Goal: Check status: Check status

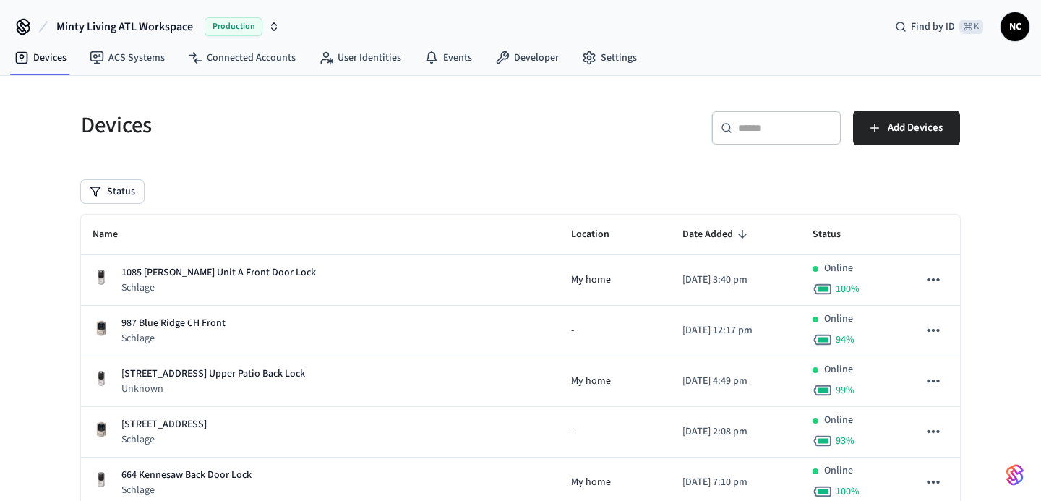
click at [773, 136] on div "​ ​" at bounding box center [777, 128] width 130 height 35
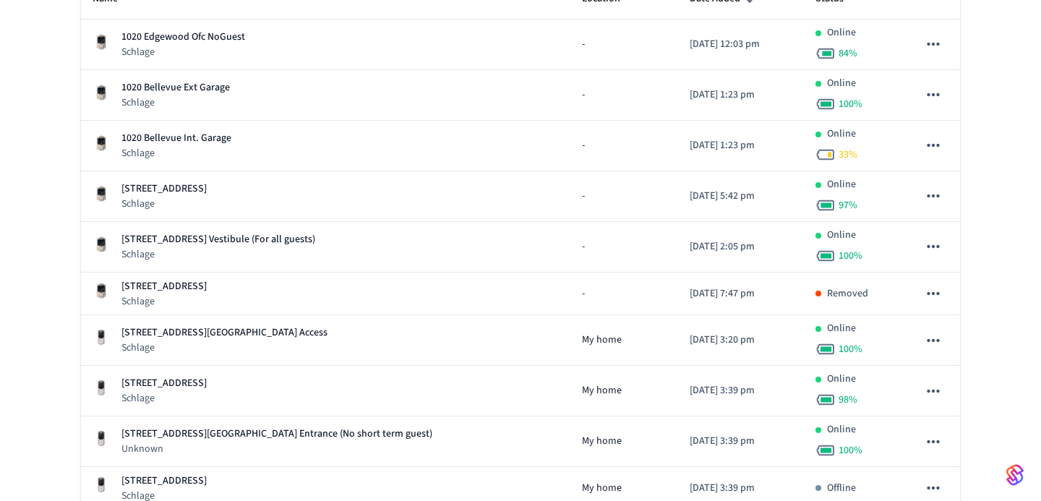
scroll to position [234, 0]
type input "****"
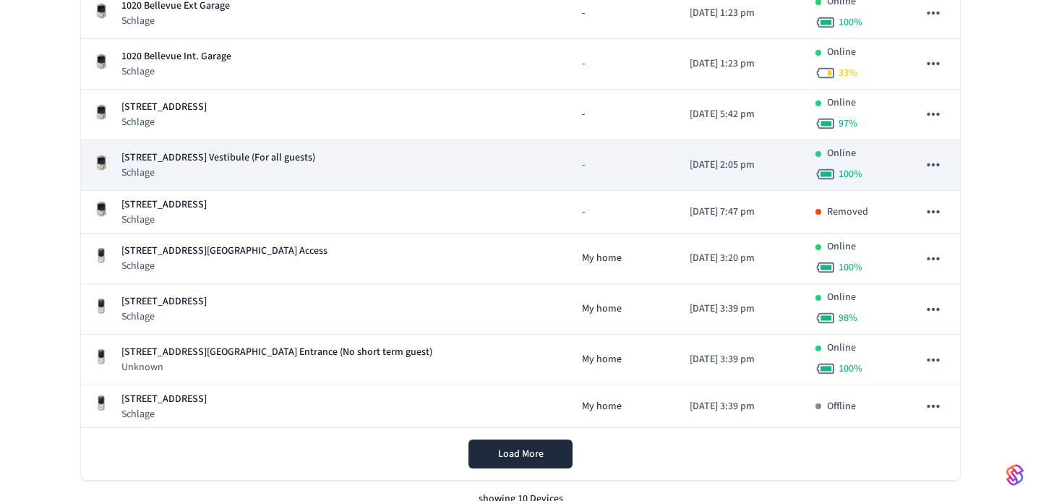
scroll to position [335, 0]
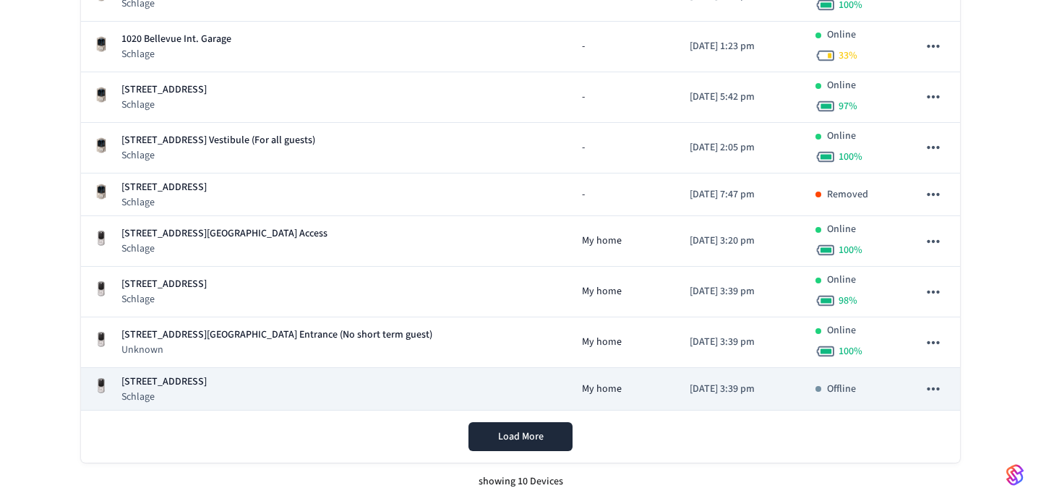
click at [207, 381] on p "[STREET_ADDRESS]" at bounding box center [164, 382] width 85 height 15
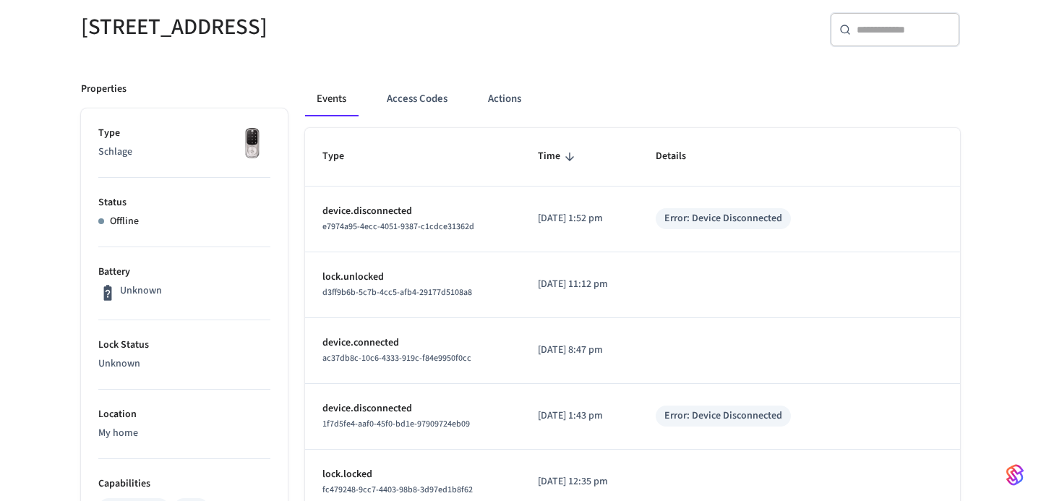
scroll to position [178, 0]
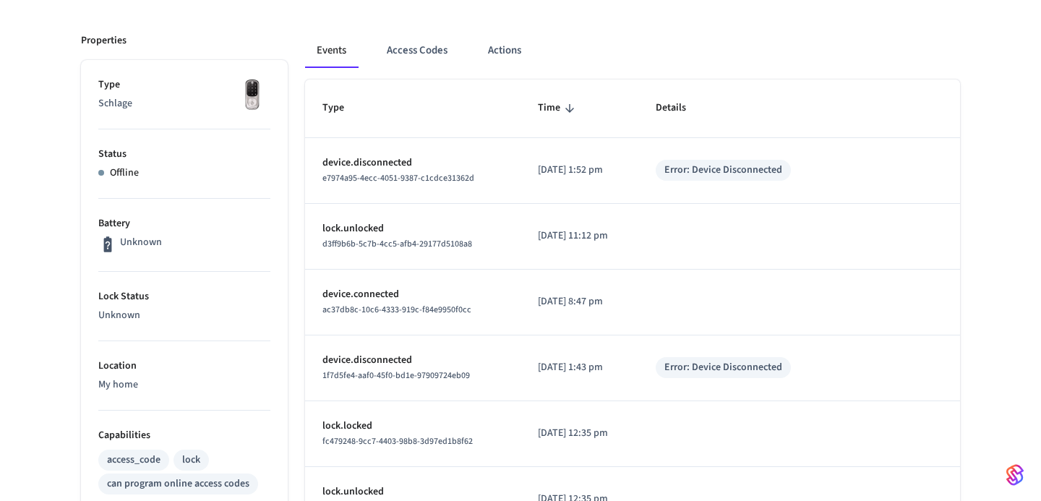
click at [451, 242] on span "d3ff9b6b-5c7b-4cc5-afb4-29177d5108a8" at bounding box center [398, 244] width 150 height 12
click at [512, 46] on button "Actions" at bounding box center [505, 50] width 56 height 35
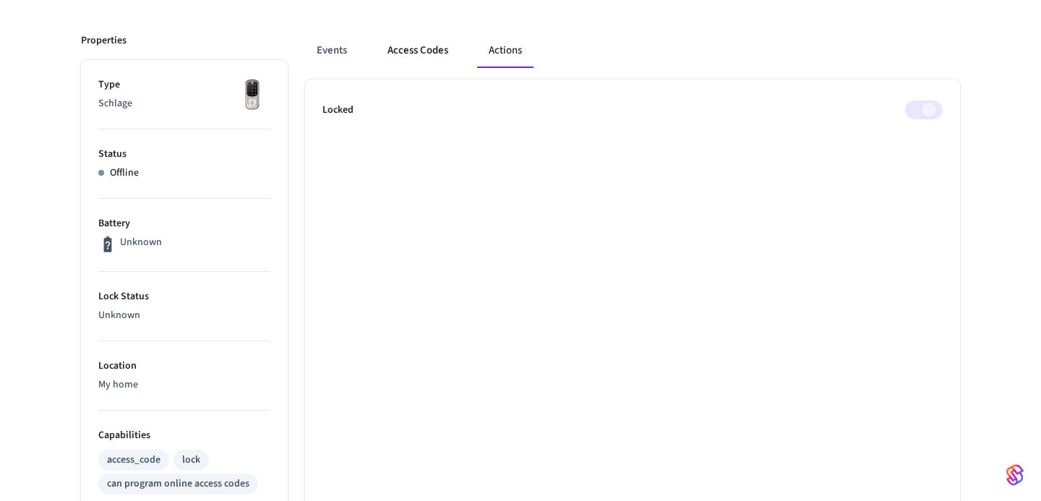
click at [428, 56] on button "Access Codes" at bounding box center [418, 50] width 84 height 35
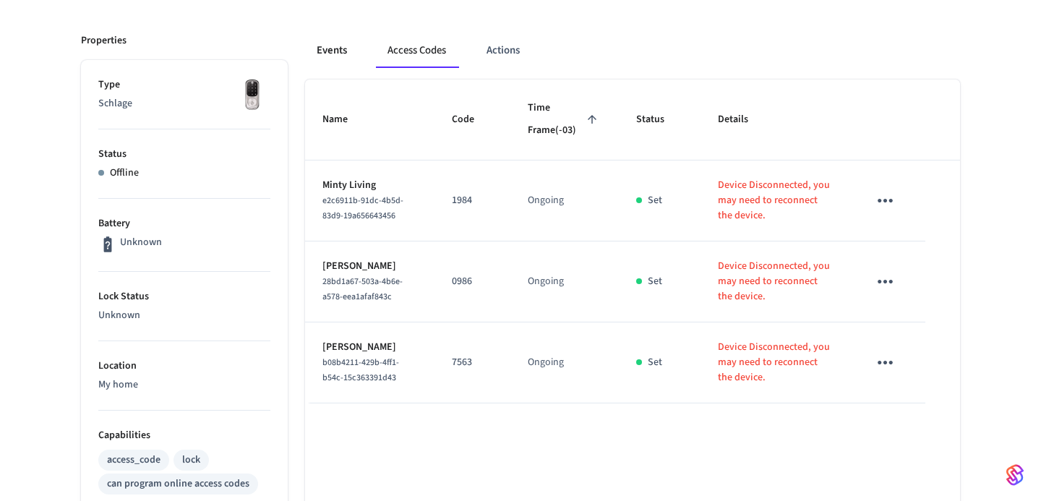
click at [349, 39] on button "Events" at bounding box center [332, 50] width 54 height 35
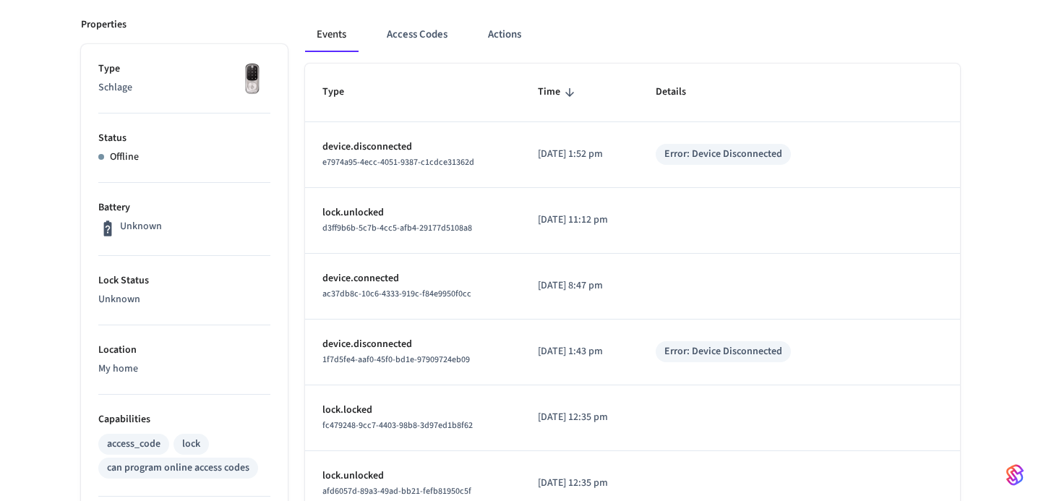
scroll to position [195, 0]
drag, startPoint x: 418, startPoint y: 187, endPoint x: 453, endPoint y: 184, distance: 34.9
click at [423, 183] on tbody "device.disconnected e7974a95-4ecc-4051-9387-c1cdce31362d [DATE] 1:52 pm Error: …" at bounding box center [632, 458] width 655 height 673
click at [454, 183] on td "device.disconnected e7974a95-4ecc-4051-9387-c1cdce31362d" at bounding box center [413, 155] width 216 height 66
click at [287, 367] on ul "Type Schlage Status Offline Battery Unknown Lock Status Unknown Location My hom…" at bounding box center [184, 459] width 207 height 832
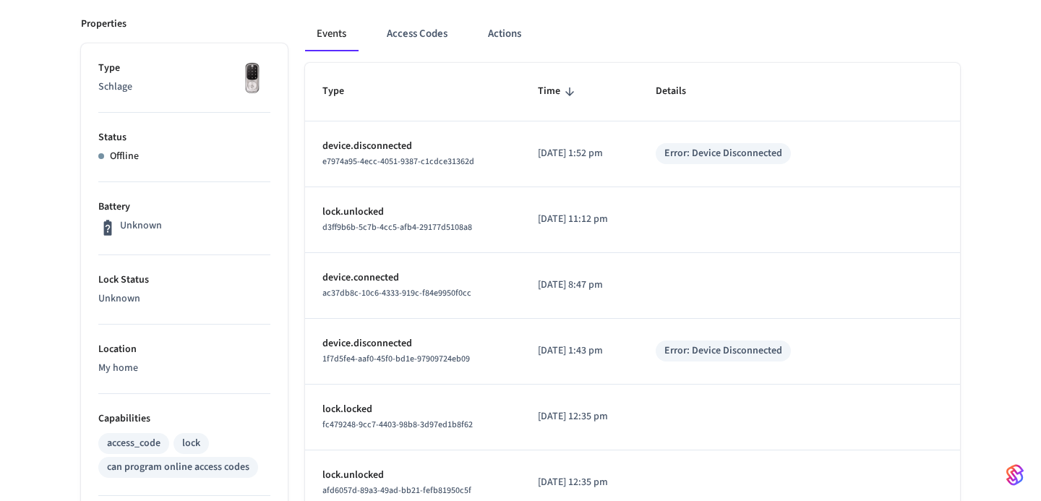
click at [287, 367] on ul "Type Schlage Status Offline Battery Unknown Lock Status Unknown Location My hom…" at bounding box center [184, 459] width 207 height 832
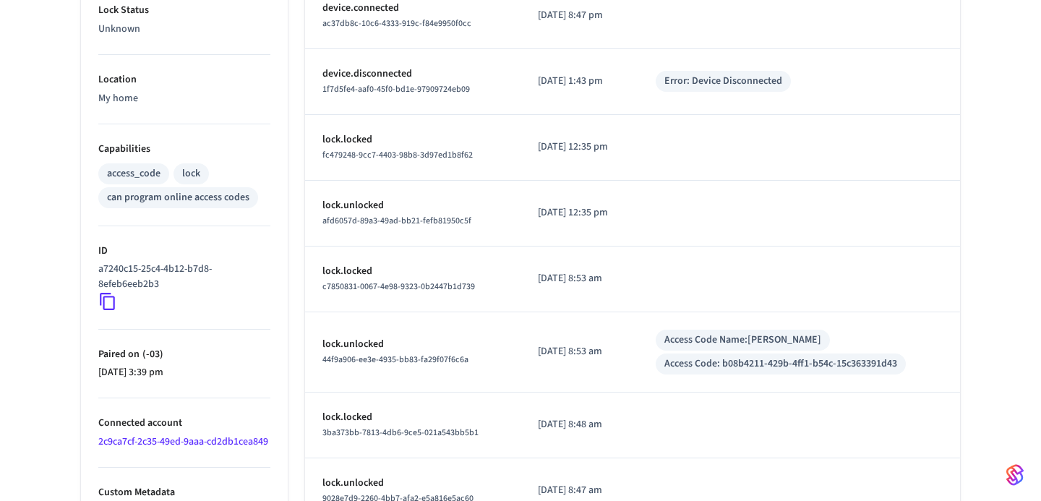
scroll to position [495, 0]
